Goal: Information Seeking & Learning: Understand process/instructions

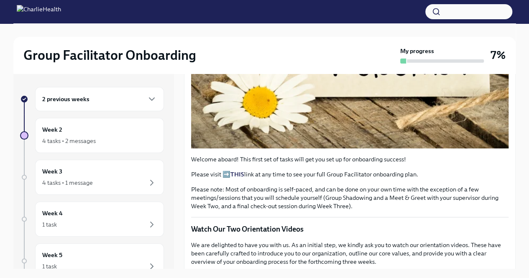
scroll to position [261, 0]
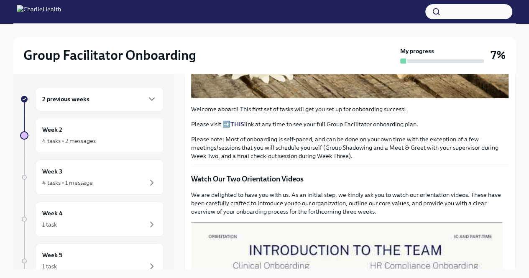
click at [88, 100] on h6 "2 previous weeks" at bounding box center [65, 99] width 47 height 9
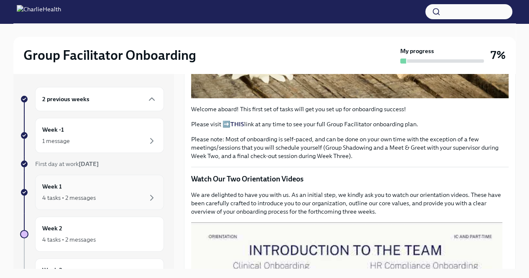
click at [92, 191] on div "Week 1 4 tasks • 2 messages" at bounding box center [99, 192] width 115 height 21
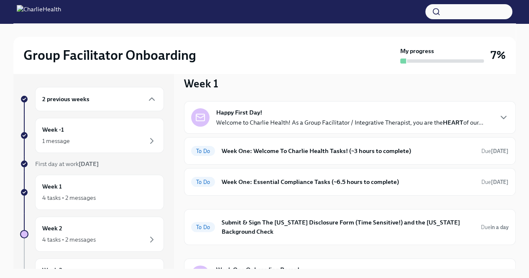
scroll to position [10, 0]
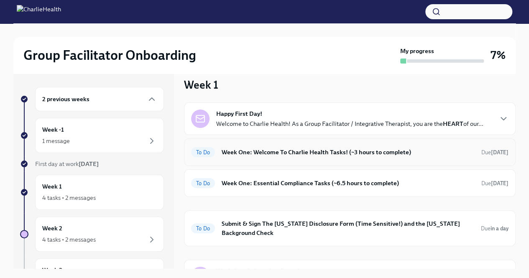
click at [234, 154] on h6 "Week One: Welcome To Charlie Health Tasks! (~3 hours to complete)" at bounding box center [348, 152] width 253 height 9
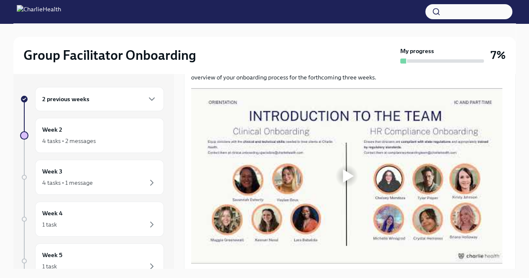
scroll to position [424, 0]
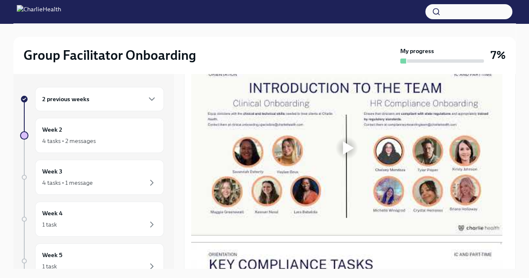
click at [345, 155] on div at bounding box center [348, 147] width 11 height 13
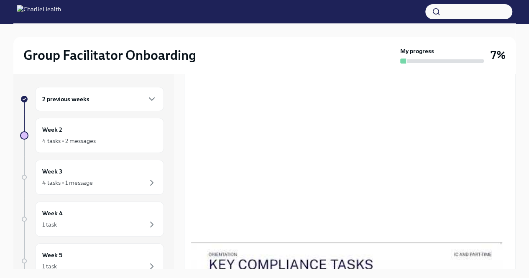
click at [0, 137] on div "Group Facilitator Onboarding My progress 7% 2 previous weeks Week 2 4 tasks • 2…" at bounding box center [264, 157] width 529 height 269
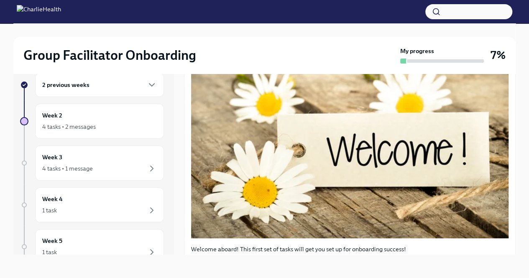
scroll to position [117, 0]
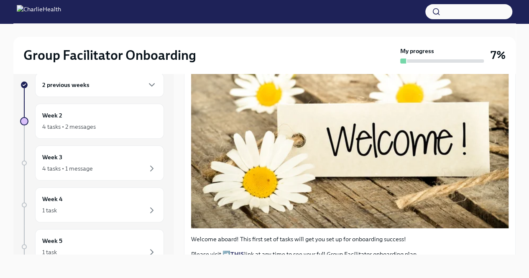
click at [0, 113] on div "Group Facilitator Onboarding My progress 7% 2 previous weeks Week 2 4 tasks • 2…" at bounding box center [264, 143] width 529 height 269
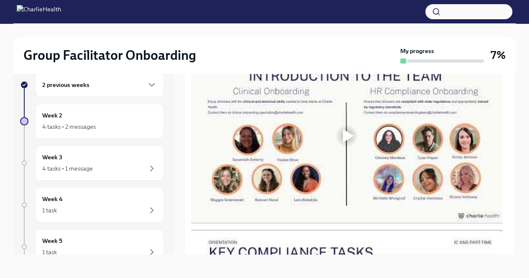
scroll to position [438, 0]
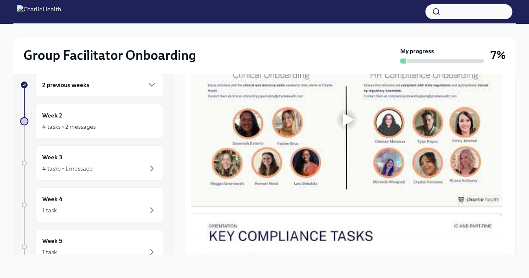
click at [350, 126] on div at bounding box center [348, 119] width 11 height 13
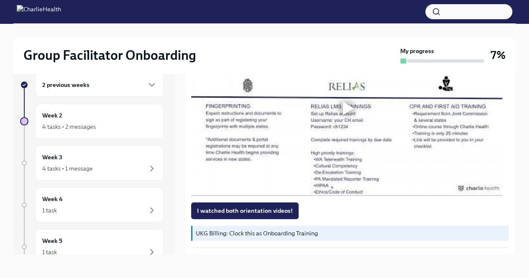
scroll to position [638, 0]
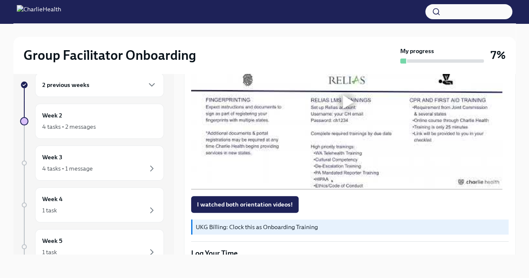
click at [349, 109] on div at bounding box center [348, 101] width 11 height 13
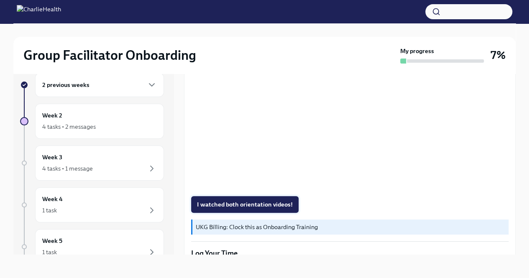
click at [258, 209] on span "I watched both orientation videos!" at bounding box center [245, 204] width 96 height 8
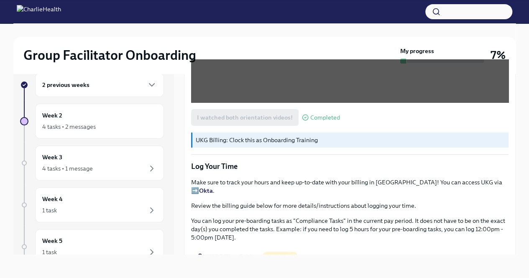
scroll to position [730, 0]
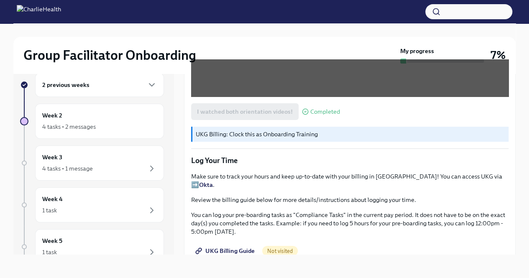
click at [284, 138] on p "UKG Billing: Clock this as Onboarding Training" at bounding box center [351, 134] width 310 height 8
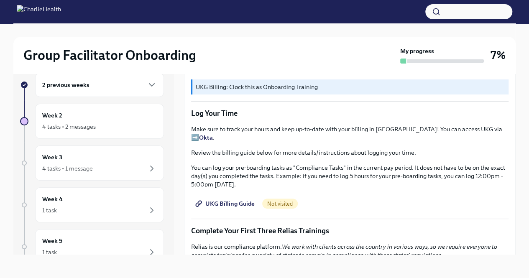
scroll to position [788, 0]
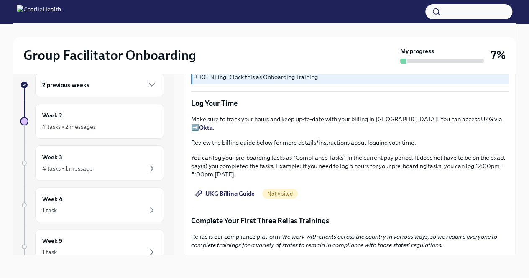
click at [213, 127] on strong "Okta" at bounding box center [206, 128] width 14 height 8
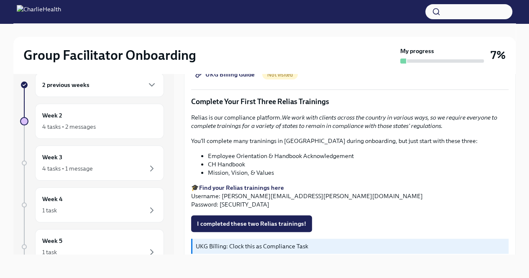
scroll to position [905, 0]
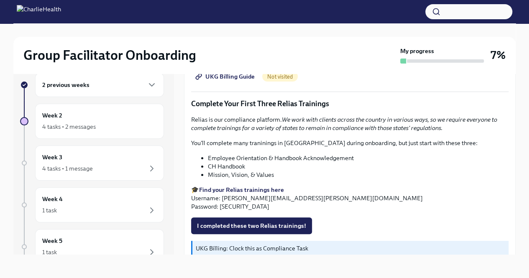
click at [259, 190] on strong "Find your Relias trainings here" at bounding box center [241, 190] width 85 height 8
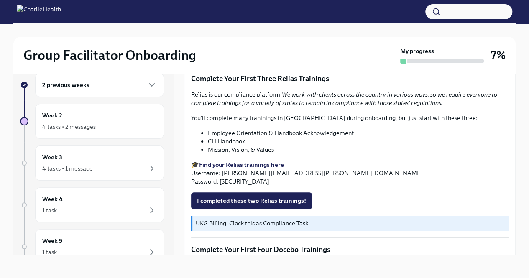
scroll to position [898, 0]
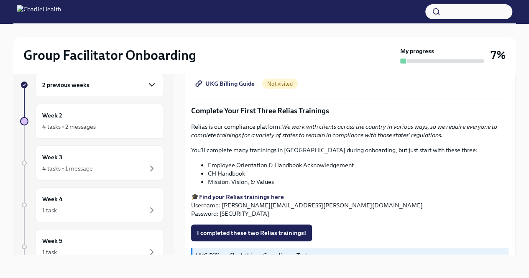
click at [147, 88] on icon "button" at bounding box center [152, 85] width 10 height 10
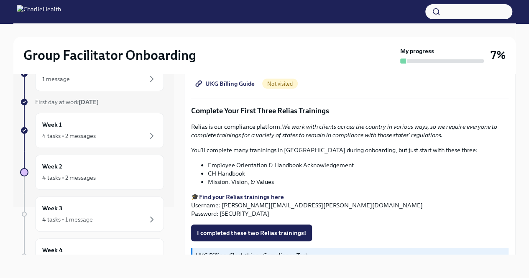
scroll to position [50, 0]
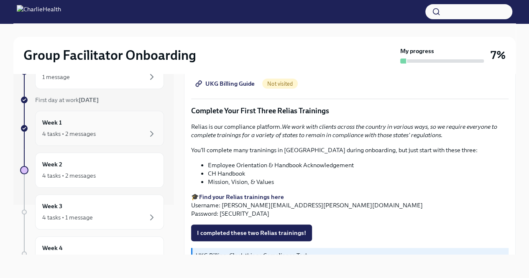
click at [130, 133] on div "4 tasks • 2 messages" at bounding box center [99, 134] width 115 height 10
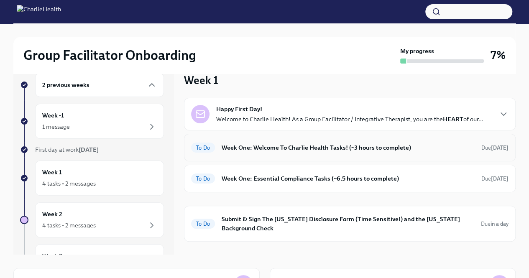
click at [306, 147] on h6 "Week One: Welcome To Charlie Health Tasks! (~3 hours to complete)" at bounding box center [348, 147] width 253 height 9
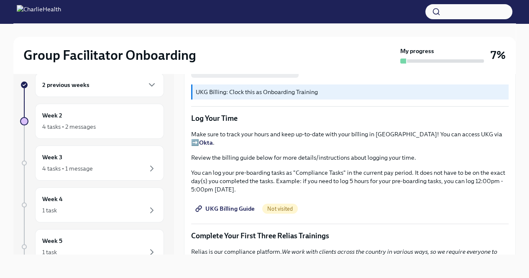
scroll to position [789, 0]
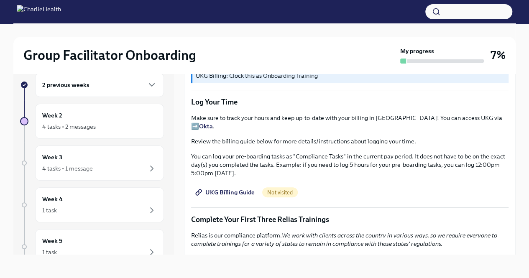
click at [233, 193] on span "UKG Billing Guide" at bounding box center [226, 192] width 58 height 8
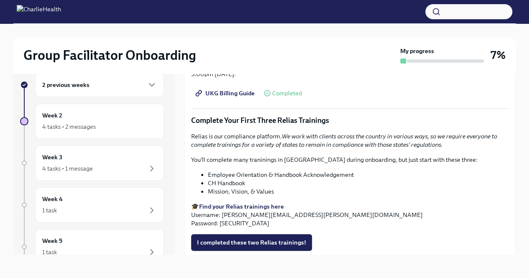
scroll to position [910, 0]
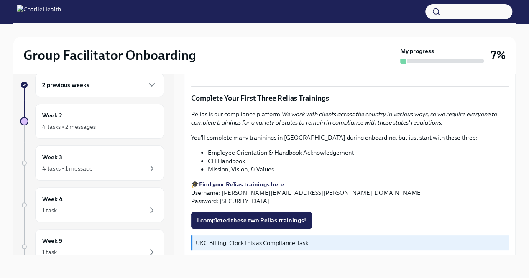
click at [268, 183] on strong "Find your Relias trainings here" at bounding box center [241, 185] width 85 height 8
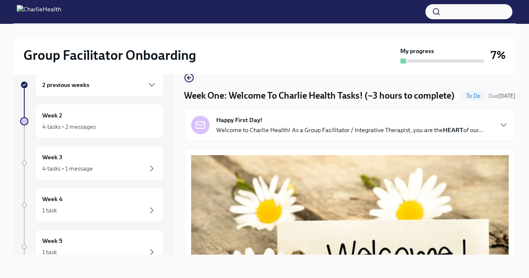
click at [66, 87] on h6 "2 previous weeks" at bounding box center [65, 84] width 47 height 9
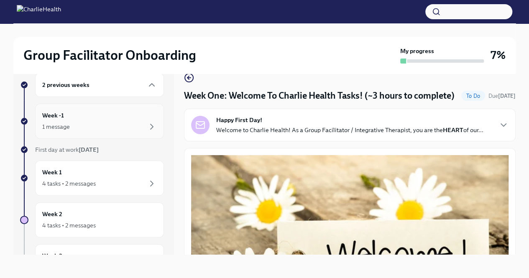
click at [59, 120] on div "Week -1 1 message" at bounding box center [99, 121] width 115 height 21
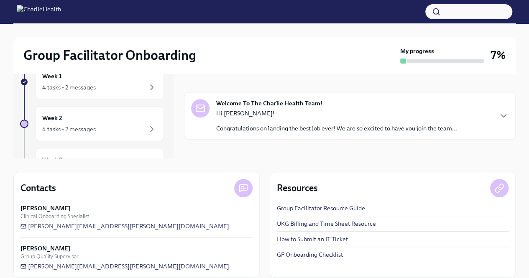
scroll to position [120, 0]
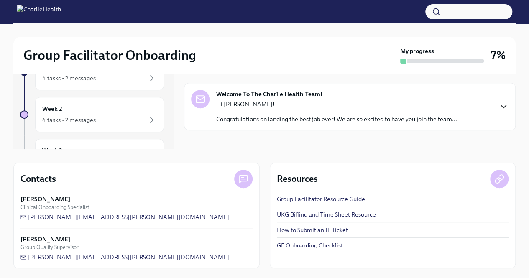
click at [505, 107] on icon "button" at bounding box center [503, 106] width 5 height 3
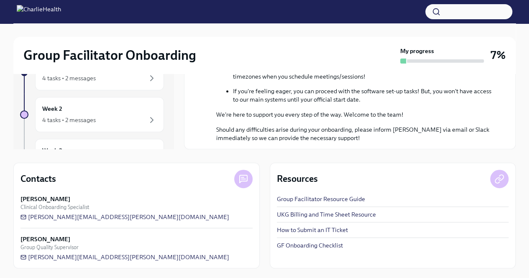
scroll to position [374, 0]
click at [338, 248] on link "GF Onboarding Checklist" at bounding box center [310, 245] width 66 height 8
click at [335, 214] on link "UKG Billing and Time Sheet Resource" at bounding box center [326, 214] width 99 height 8
click at [81, 76] on div "4 tasks • 2 messages" at bounding box center [69, 78] width 54 height 8
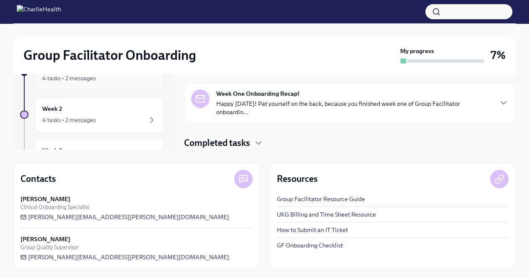
scroll to position [66, 0]
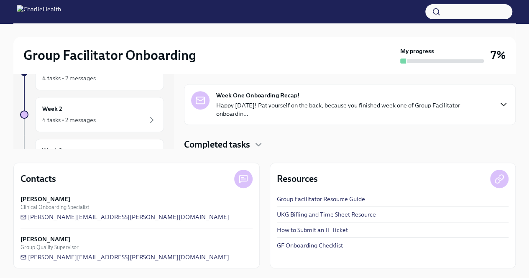
click at [499, 101] on icon "button" at bounding box center [504, 105] width 10 height 10
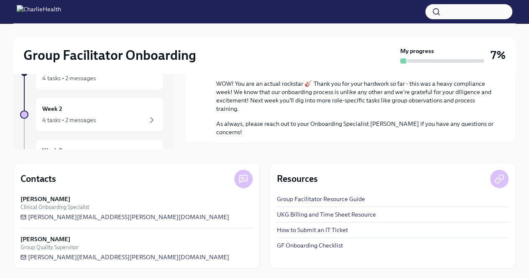
scroll to position [488, 0]
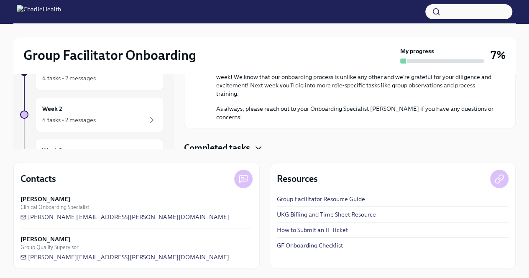
click at [261, 144] on icon "button" at bounding box center [259, 148] width 10 height 10
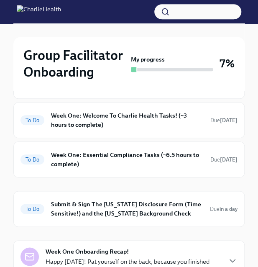
scroll to position [122, 0]
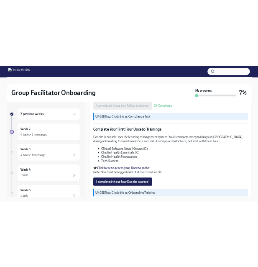
scroll to position [1078, 0]
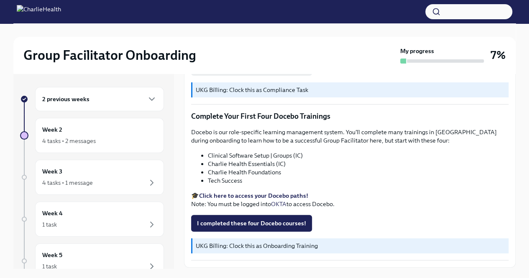
click at [288, 157] on li "Clinical Software Setup | Groups (IC)" at bounding box center [358, 155] width 301 height 8
click at [227, 155] on li "Clinical Software Setup | Groups (IC)" at bounding box center [358, 155] width 301 height 8
click at [232, 195] on strong "Click here to access your Docebo paths!" at bounding box center [253, 196] width 109 height 8
